Goal: Transaction & Acquisition: Purchase product/service

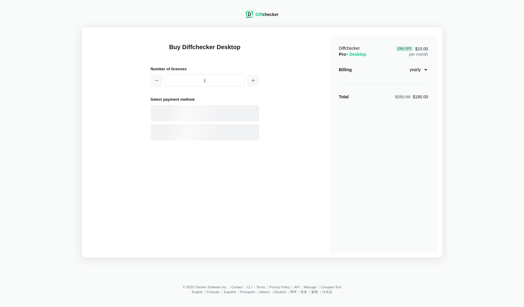
select select "desktop-yearly-180"
click at [196, 111] on div "Card" at bounding box center [215, 113] width 81 height 6
select select "[GEOGRAPHIC_DATA]"
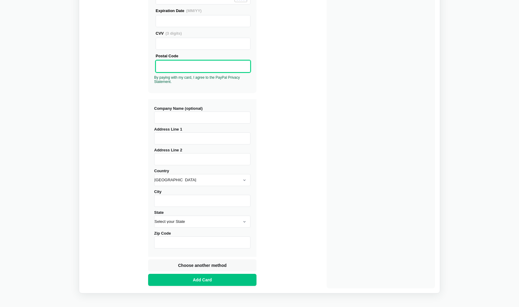
scroll to position [151, 0]
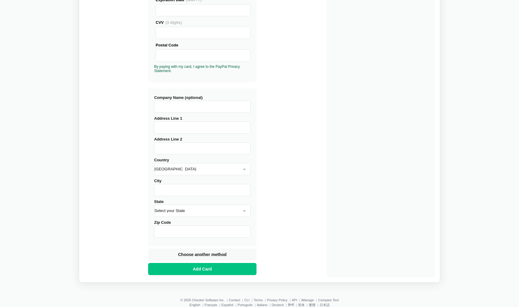
click at [220, 128] on input "Address Line 1" at bounding box center [202, 127] width 96 height 12
type input "[STREET_ADDRESS]"
type input "Aptegra Consulting, LLC"
type input "Lehi"
select select "UT"
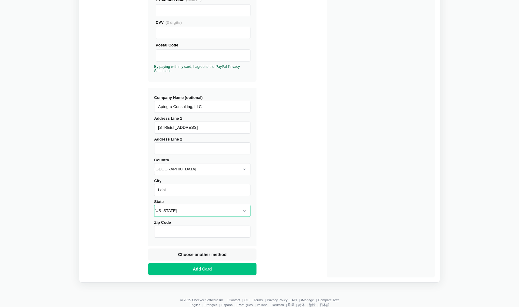
type input "84043"
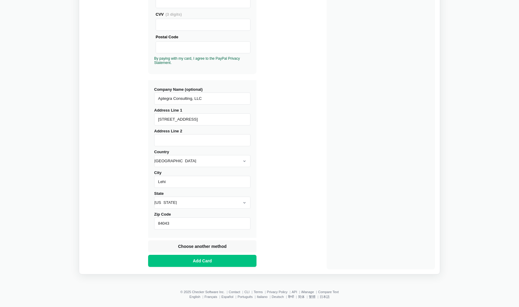
scroll to position [163, 0]
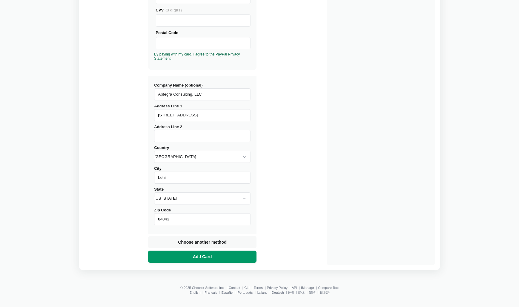
click at [200, 255] on span "Add Card" at bounding box center [202, 256] width 21 height 6
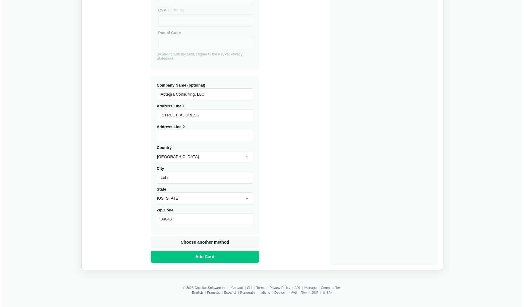
scroll to position [0, 0]
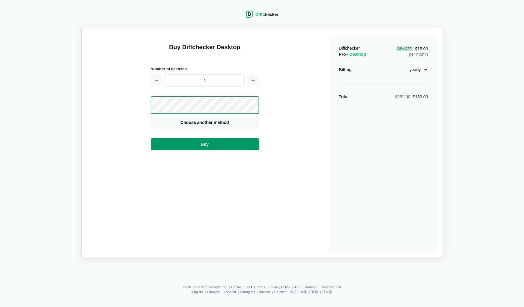
click at [205, 144] on span "Buy" at bounding box center [204, 144] width 10 height 6
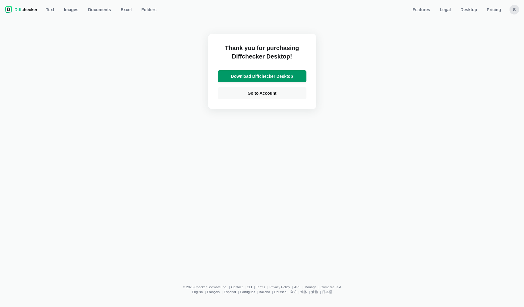
click at [264, 77] on span "Download Diffchecker Desktop" at bounding box center [261, 76] width 64 height 6
click at [358, 33] on div "Thank you for purchasing Diffchecker Desktop! Download Diffchecker Desktop Go t…" at bounding box center [262, 146] width 516 height 260
